Goal: Task Accomplishment & Management: Use online tool/utility

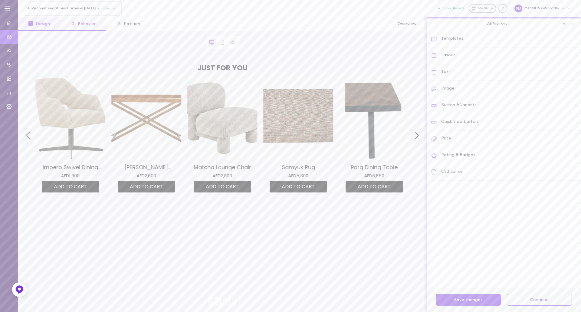
click at [84, 27] on button "2 Behavior" at bounding box center [83, 24] width 46 height 14
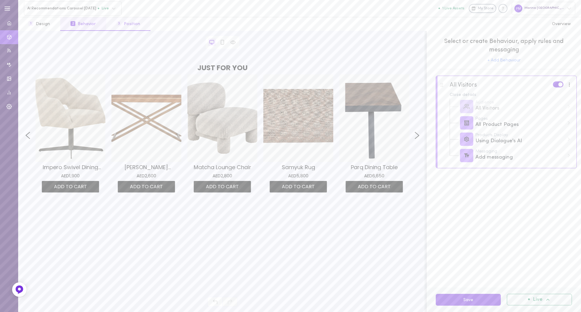
click at [131, 24] on button "3 Position" at bounding box center [128, 24] width 44 height 14
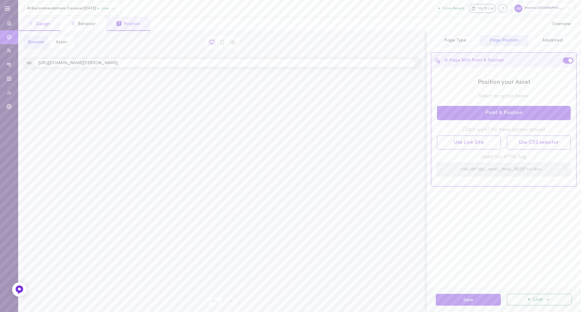
click at [45, 24] on button "1 Design" at bounding box center [39, 24] width 42 height 14
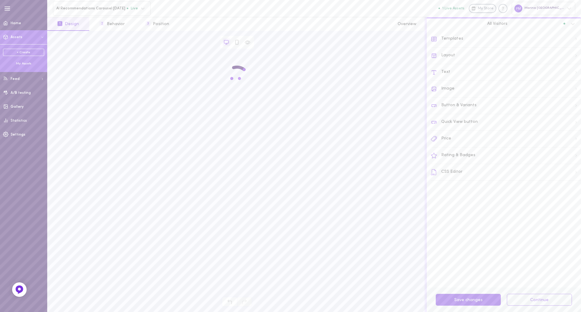
click at [21, 64] on div "My Assets" at bounding box center [23, 63] width 41 height 5
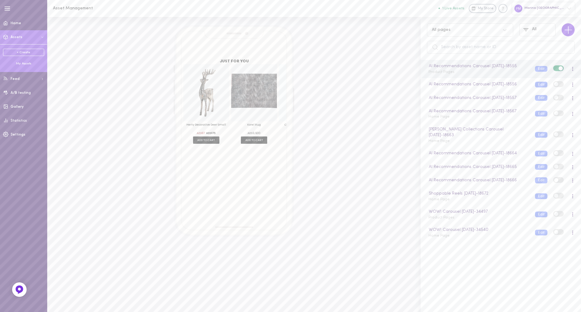
click at [570, 70] on div at bounding box center [572, 69] width 4 height 7
click at [540, 95] on div "Edit" at bounding box center [541, 99] width 54 height 14
